Goal: Find specific page/section: Find specific page/section

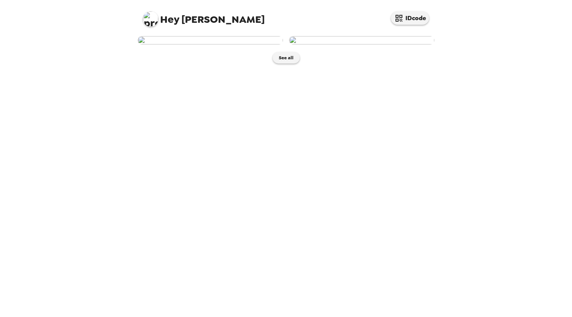
click at [323, 301] on div "See all" at bounding box center [286, 174] width 304 height 285
click at [258, 44] on img at bounding box center [210, 40] width 145 height 8
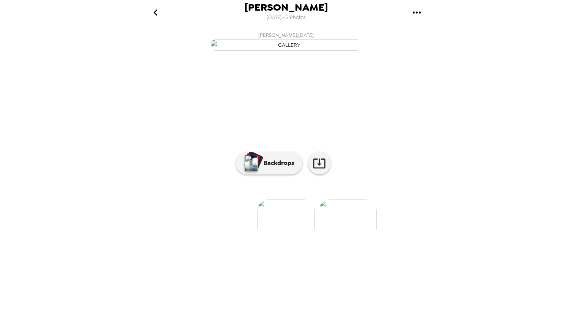
scroll to position [12, 0]
click at [248, 171] on img "button" at bounding box center [250, 163] width 13 height 17
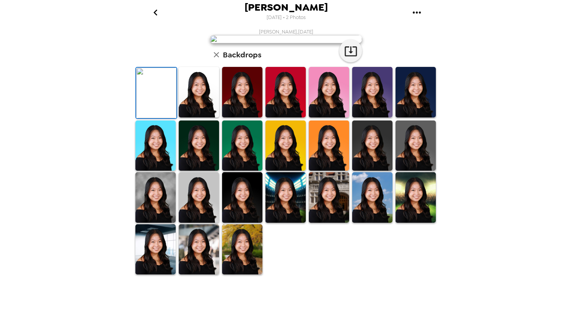
scroll to position [114, 0]
click at [203, 117] on img at bounding box center [199, 92] width 40 height 51
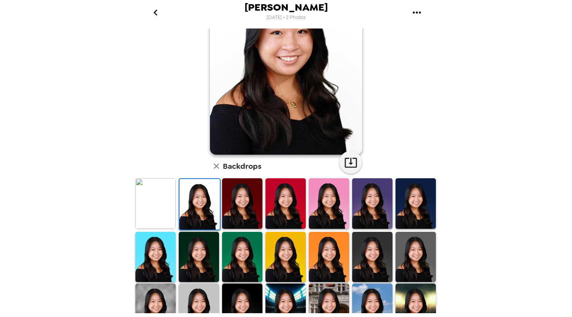
scroll to position [140, 0]
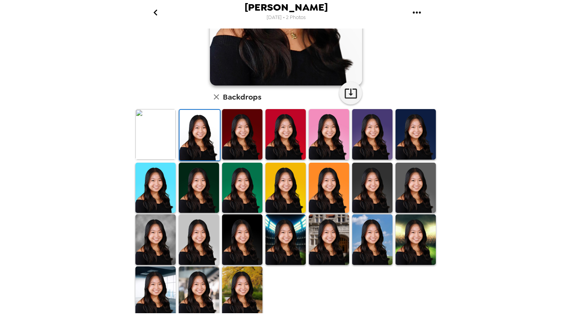
click at [164, 229] on img at bounding box center [155, 239] width 40 height 51
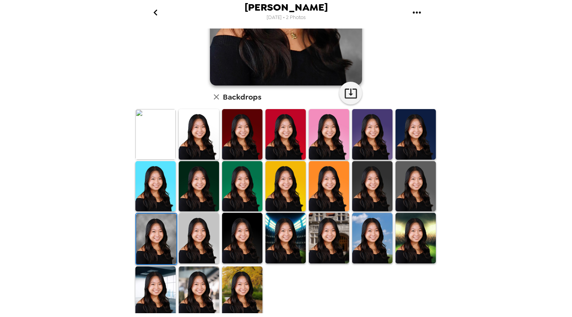
click at [374, 198] on img at bounding box center [372, 186] width 40 height 51
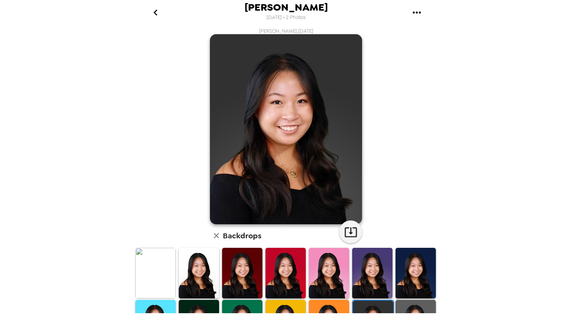
scroll to position [0, 0]
